Goal: Information Seeking & Learning: Learn about a topic

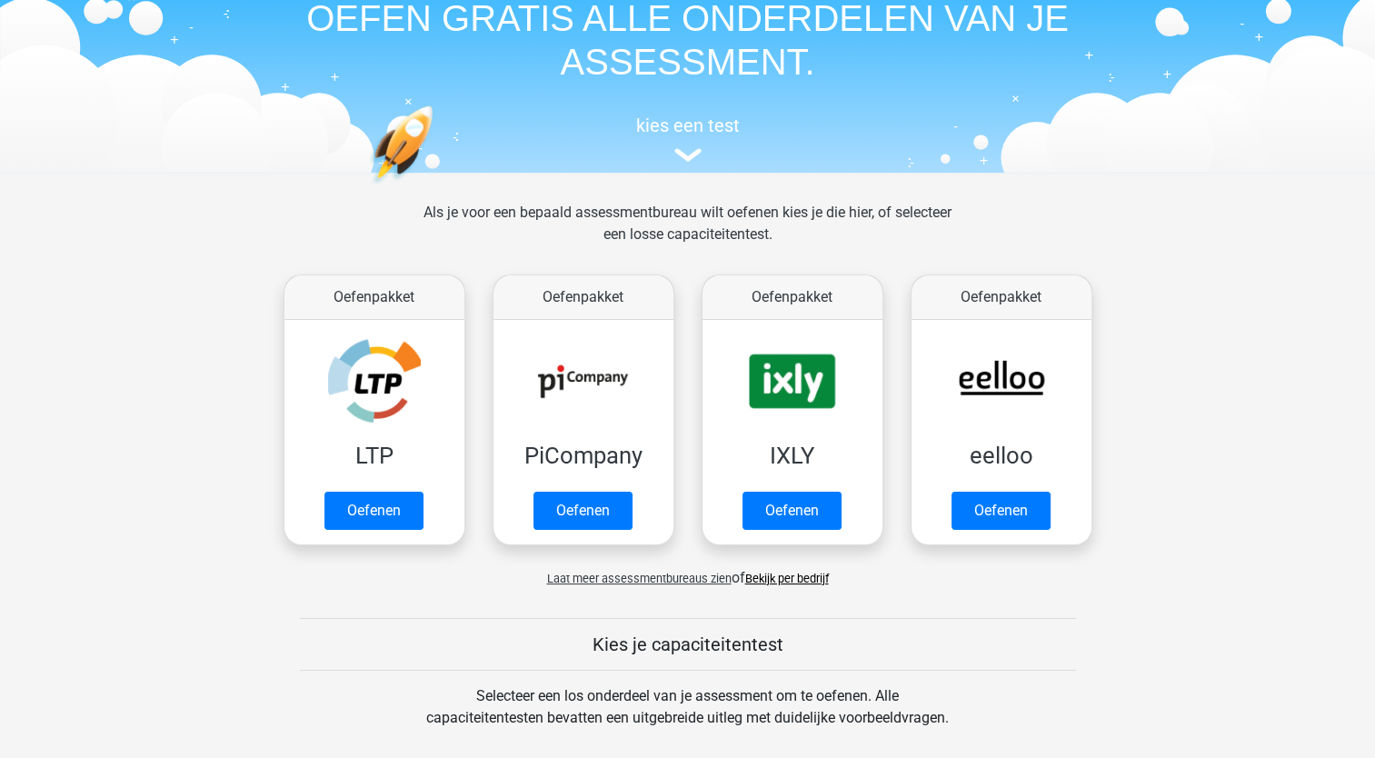
scroll to position [86, 0]
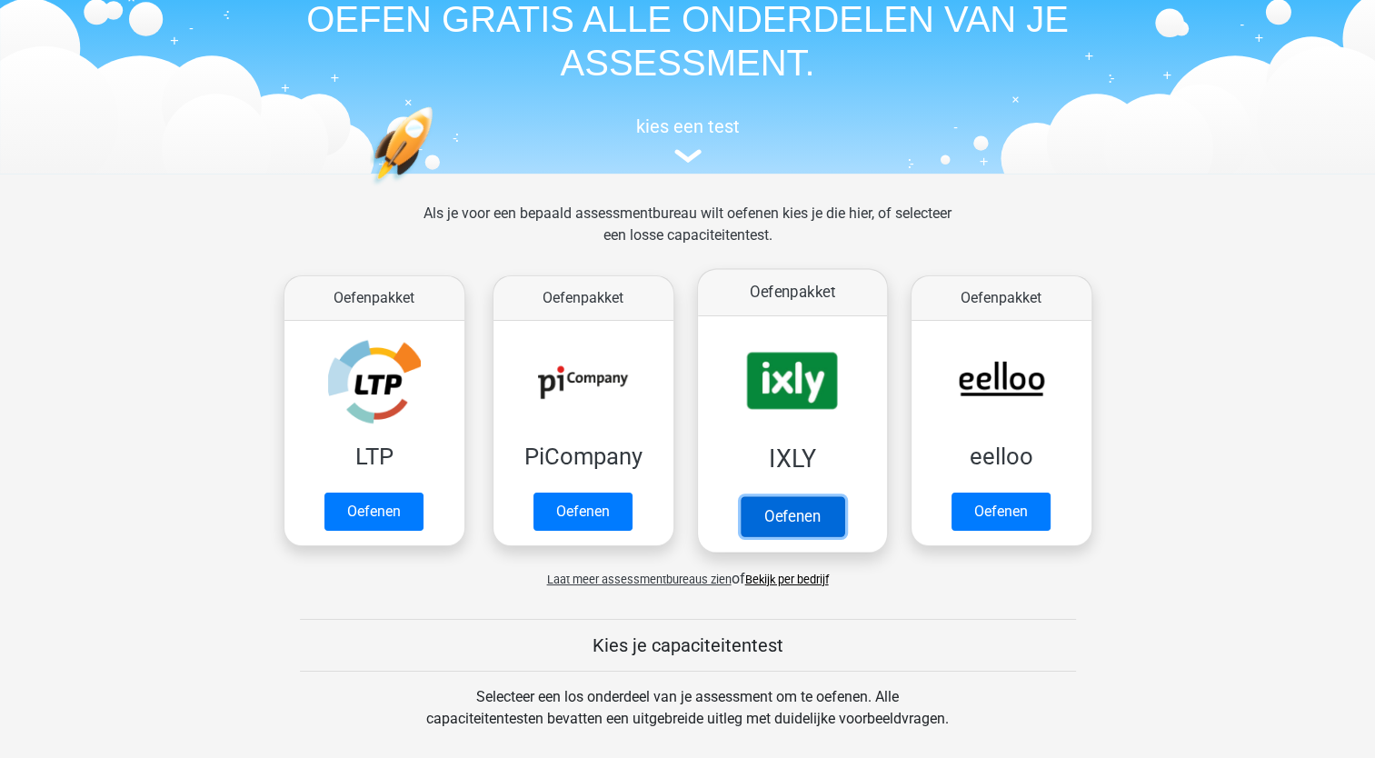
click at [777, 522] on link "Oefenen" at bounding box center [792, 516] width 104 height 40
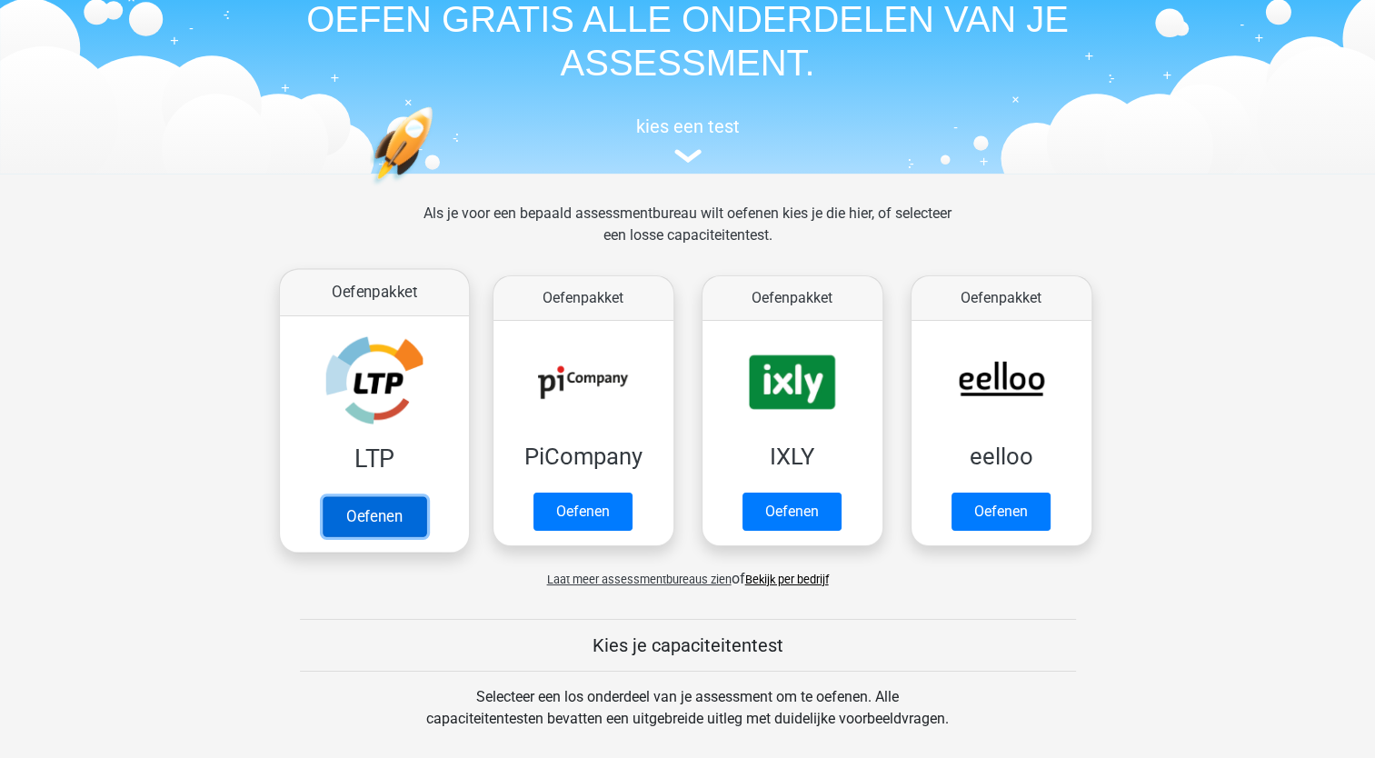
click at [363, 515] on link "Oefenen" at bounding box center [374, 516] width 104 height 40
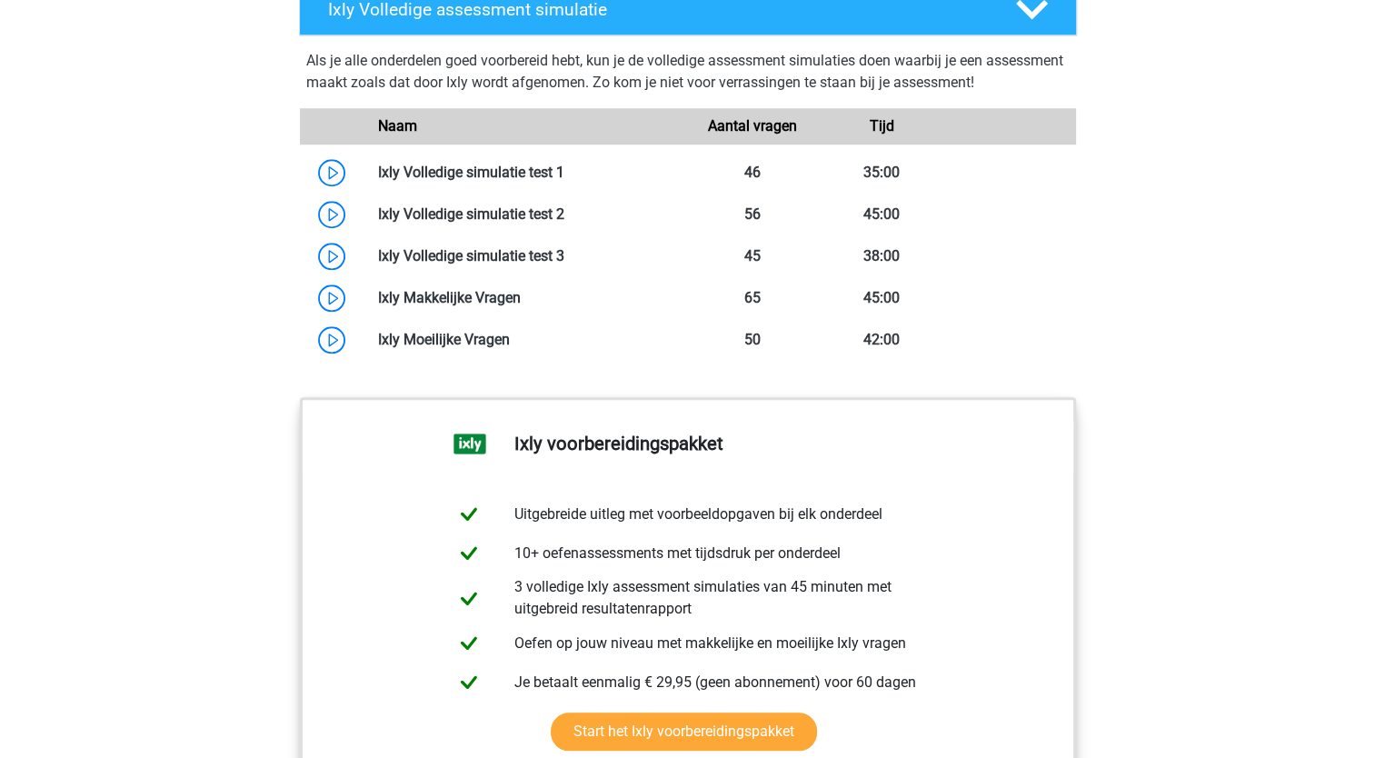
scroll to position [1715, 0]
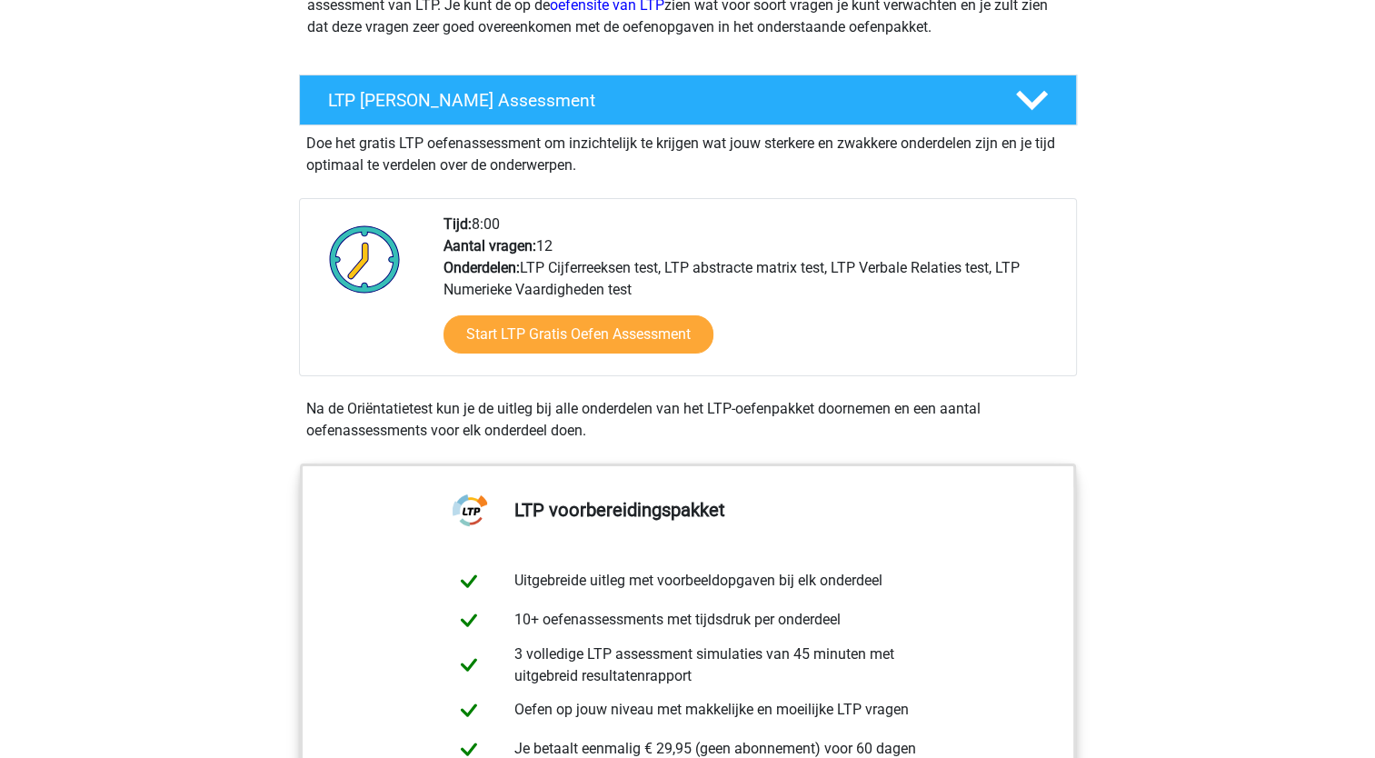
scroll to position [278, 0]
